Goal: Task Accomplishment & Management: Use online tool/utility

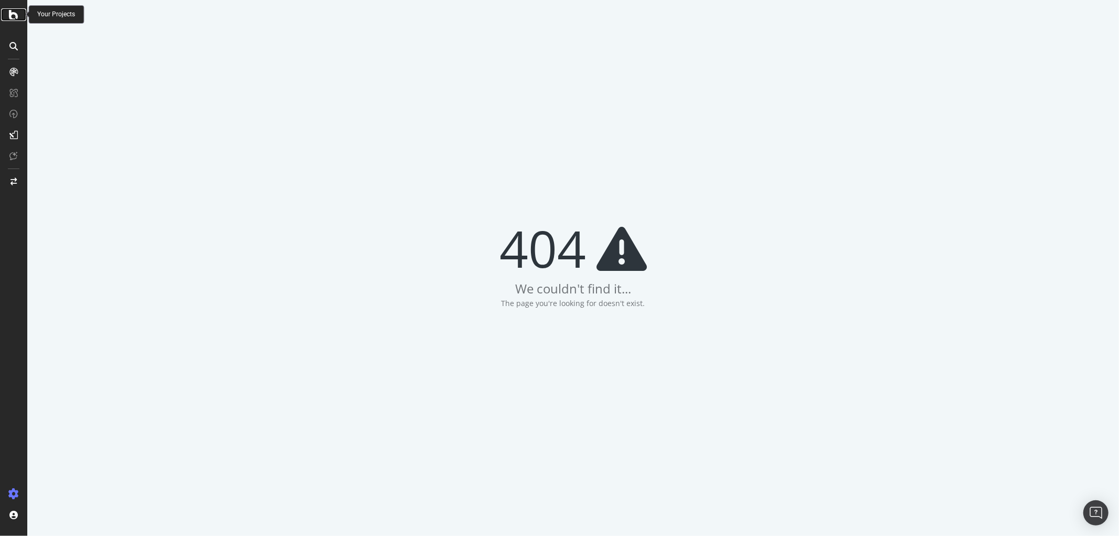
click at [19, 15] on div at bounding box center [13, 14] width 25 height 13
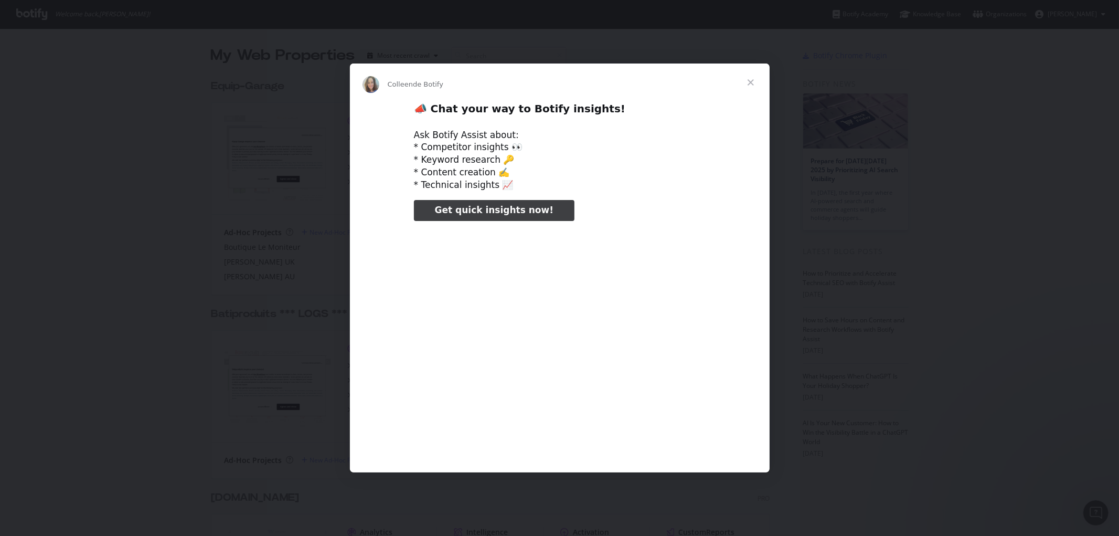
click at [750, 74] on span "Fermer" at bounding box center [751, 82] width 38 height 38
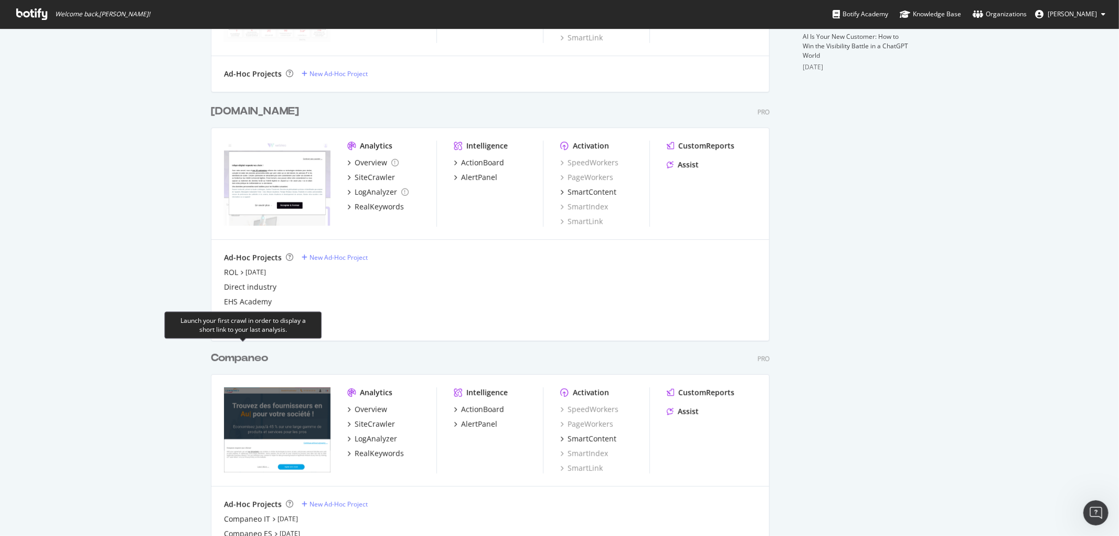
scroll to position [323, 0]
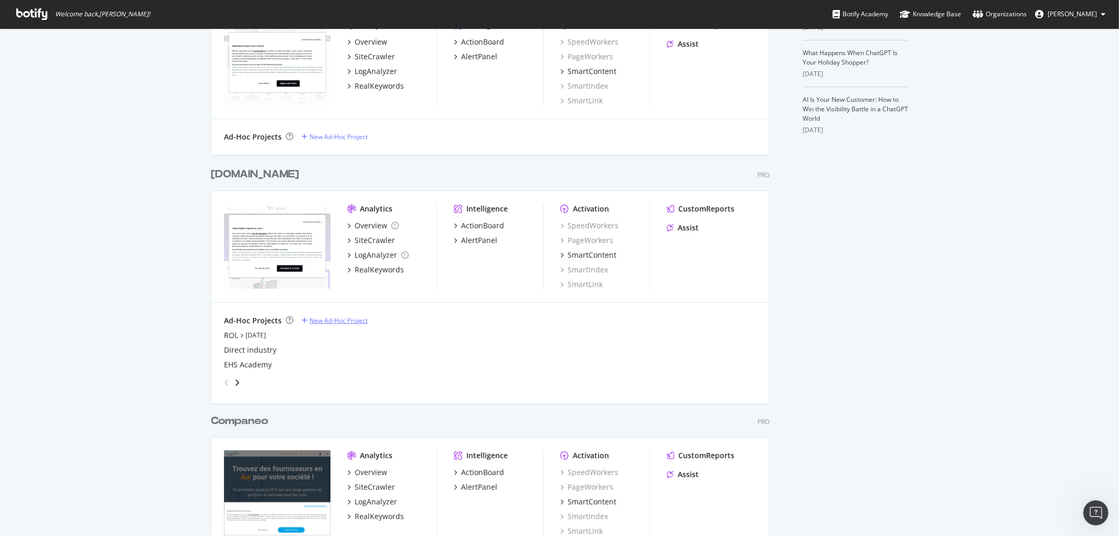
click at [335, 322] on div "New Ad-Hoc Project" at bounding box center [339, 320] width 58 height 9
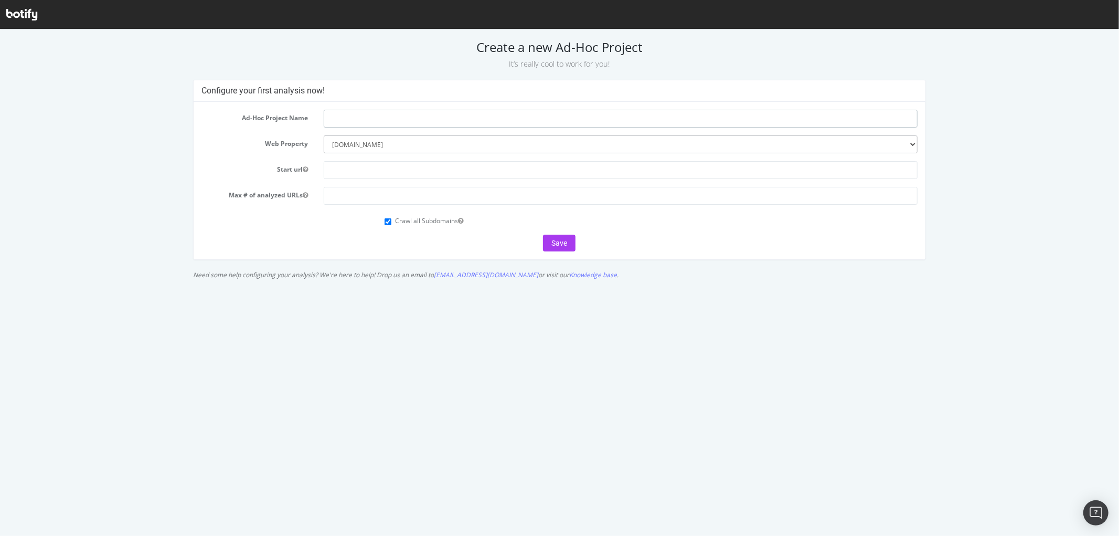
click at [395, 118] on input "text" at bounding box center [621, 118] width 594 height 18
click at [380, 168] on input "text" at bounding box center [621, 170] width 594 height 18
paste input "[URL][DOMAIN_NAME]"
type input "[URL][DOMAIN_NAME]"
click at [387, 191] on input "number" at bounding box center [621, 195] width 594 height 18
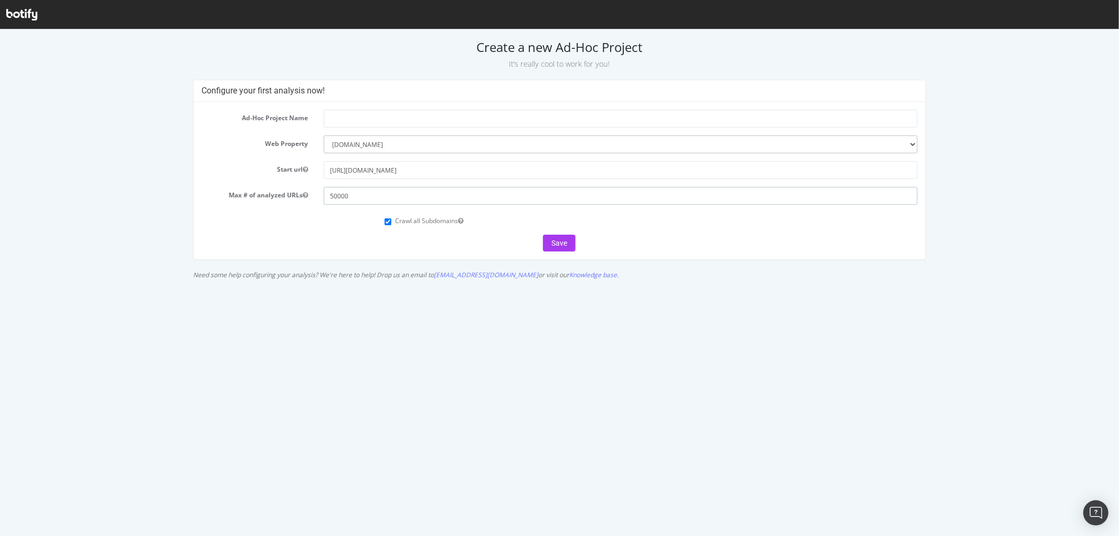
type input "50000"
click at [412, 123] on input "text" at bounding box center [621, 118] width 594 height 18
paste input "[DOMAIN_NAME]"
type input "[DOMAIN_NAME]"
click at [381, 71] on div "Create a new Ad-Hoc Project It’s really cool to work for you! Configure your fi…" at bounding box center [559, 161] width 1119 height 245
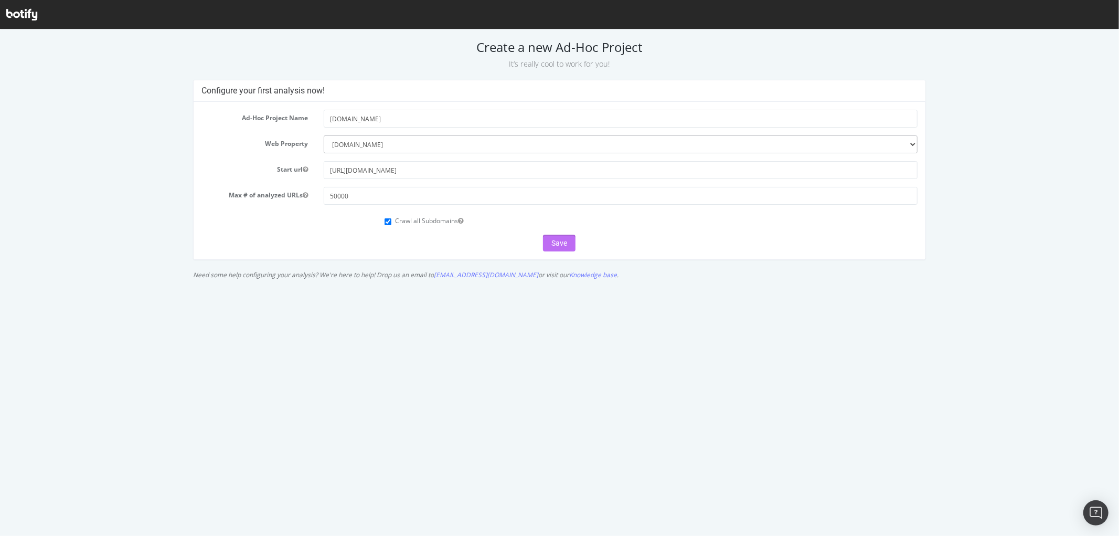
click at [572, 243] on button "Save" at bounding box center [559, 242] width 33 height 17
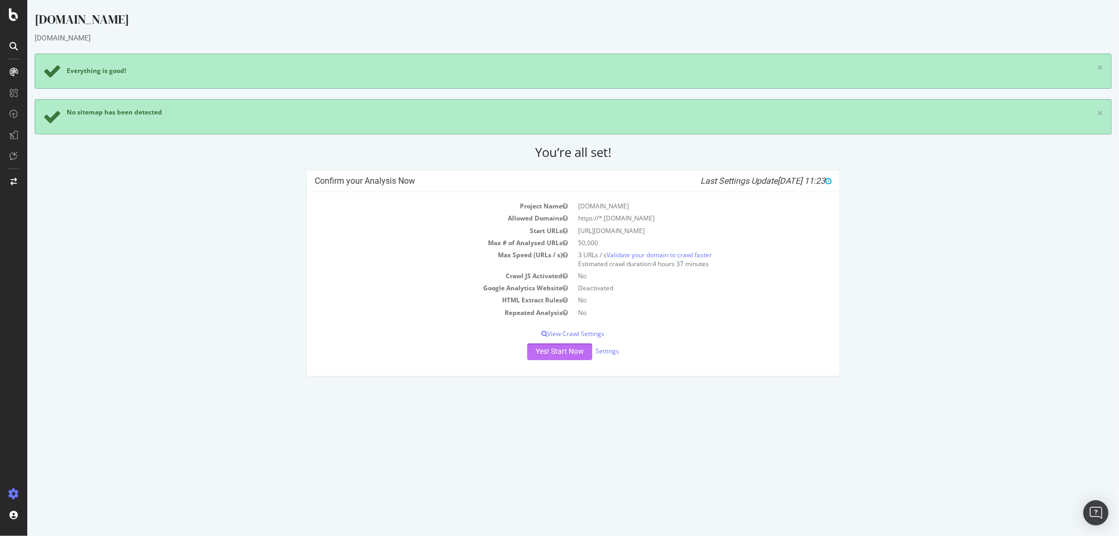
click at [560, 354] on button "Yes! Start Now" at bounding box center [559, 351] width 65 height 17
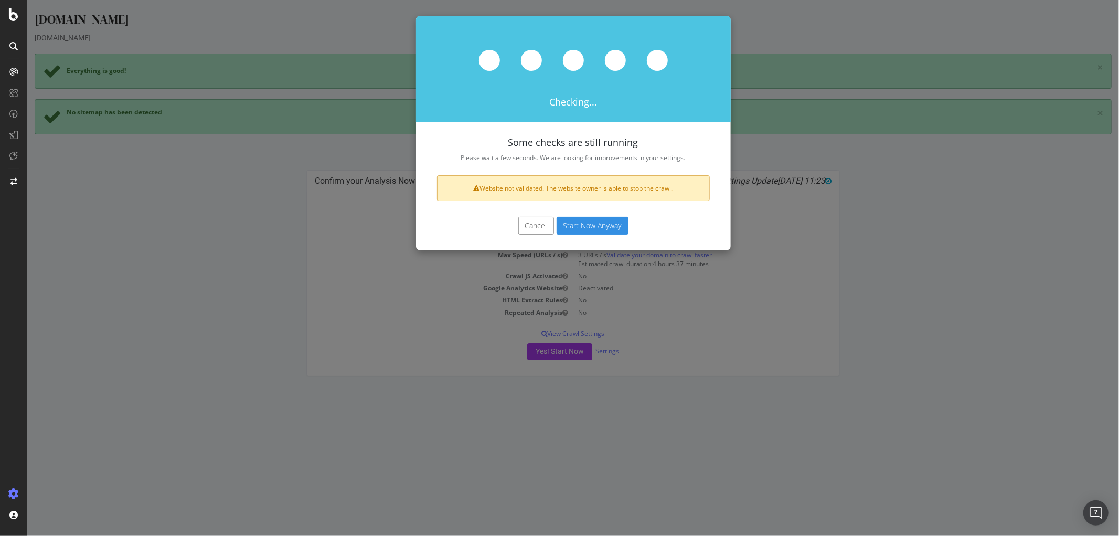
click at [615, 222] on button "Start Now Anyway" at bounding box center [592, 226] width 72 height 18
